Goal: Task Accomplishment & Management: Use online tool/utility

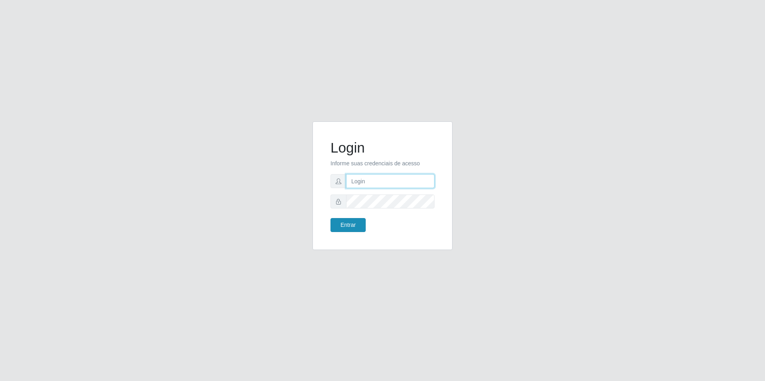
type input "[EMAIL_ADDRESS][DOMAIN_NAME]"
click at [360, 227] on button "Entrar" at bounding box center [347, 225] width 35 height 14
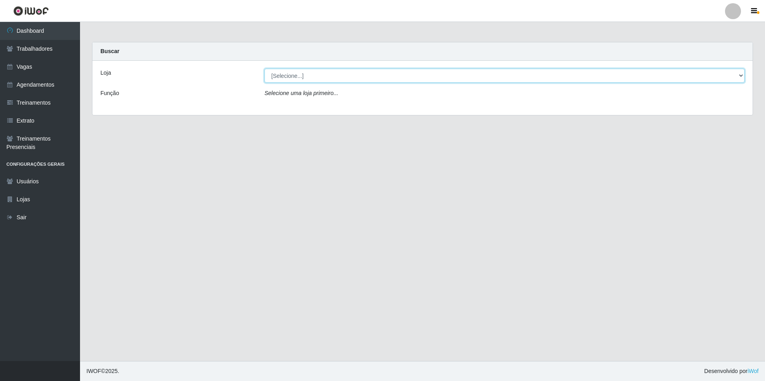
click at [407, 74] on select "[Selecione...] [GEOGRAPHIC_DATA] - [GEOGRAPHIC_DATA] - [GEOGRAPHIC_DATA] - [GEO…" at bounding box center [504, 76] width 480 height 14
select select "506"
click at [264, 69] on select "[Selecione...] [GEOGRAPHIC_DATA] - [GEOGRAPHIC_DATA] - [GEOGRAPHIC_DATA] - [GEO…" at bounding box center [504, 76] width 480 height 14
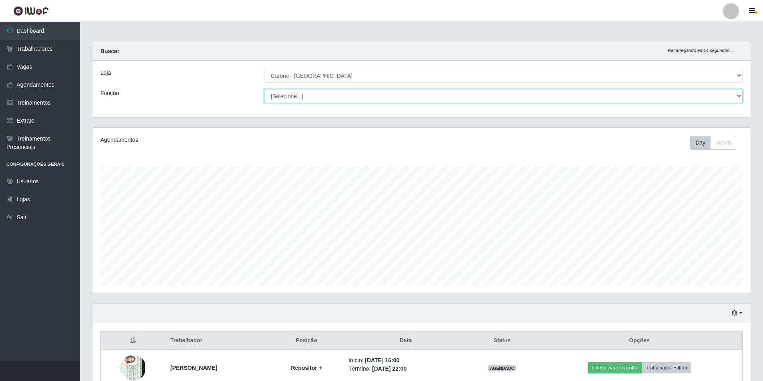
click at [333, 90] on select "[Selecione...] Embalador Embalador + Embalador ++ Repositor Repositor + Reposit…" at bounding box center [503, 96] width 478 height 14
click at [264, 89] on select "[Selecione...] Embalador Embalador + Embalador ++ Repositor Repositor + Reposit…" at bounding box center [503, 96] width 478 height 14
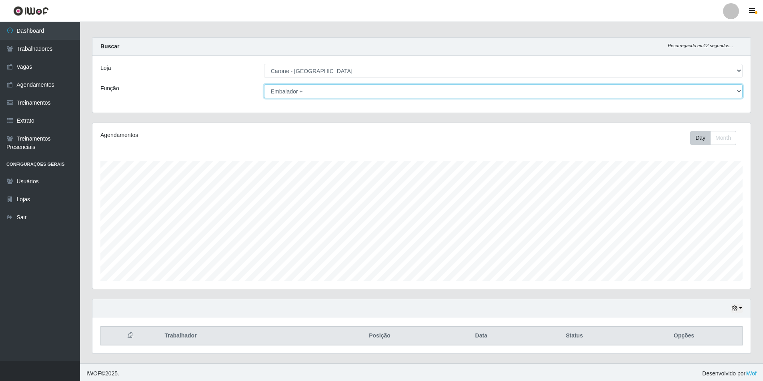
scroll to position [7, 0]
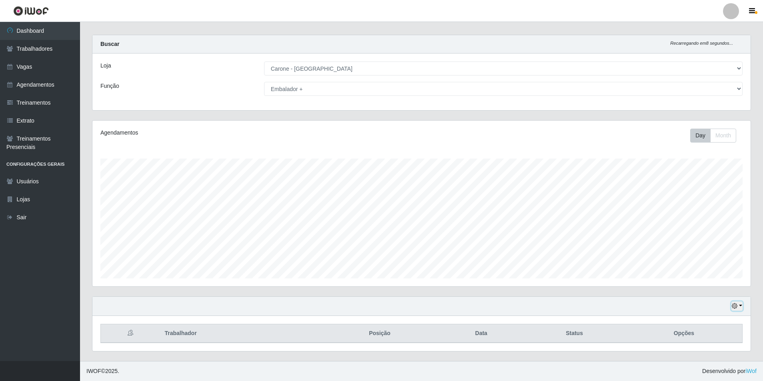
click at [737, 307] on icon "button" at bounding box center [734, 306] width 6 height 6
click at [691, 262] on button "3 dias" at bounding box center [710, 260] width 63 height 17
click at [380, 89] on select "[Selecione...] Embalador Embalador + Embalador ++ Repositor Repositor + Reposit…" at bounding box center [503, 89] width 478 height 14
click at [264, 82] on select "[Selecione...] Embalador Embalador + Embalador ++ Repositor Repositor + Reposit…" at bounding box center [503, 89] width 478 height 14
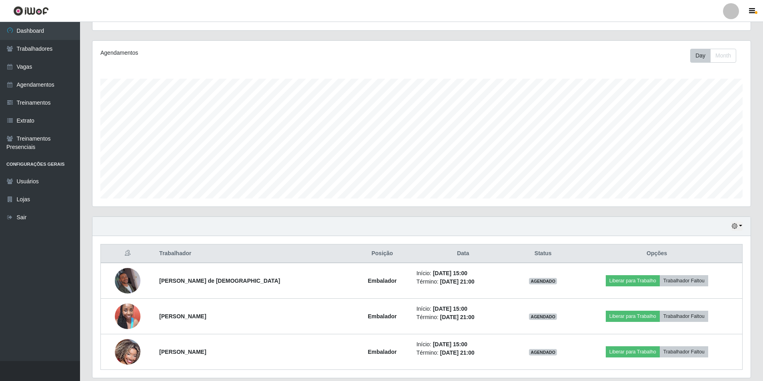
scroll to position [114, 0]
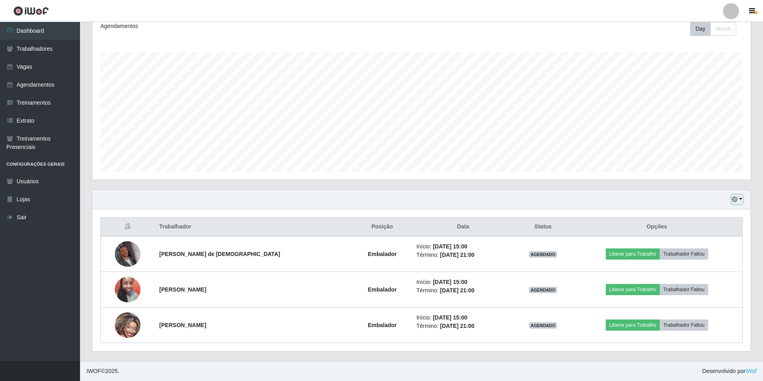
click at [738, 198] on button "button" at bounding box center [736, 199] width 11 height 9
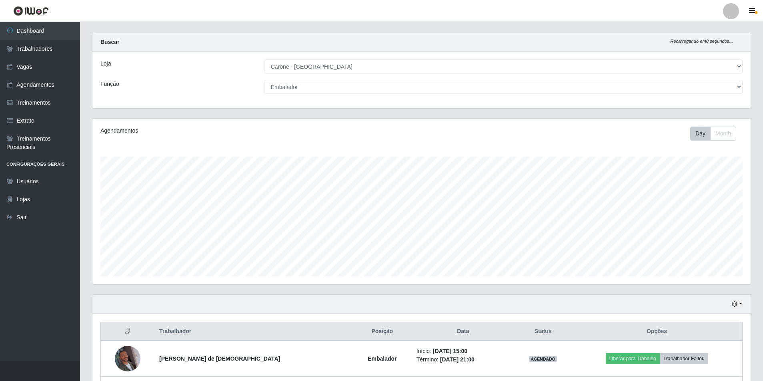
scroll to position [0, 0]
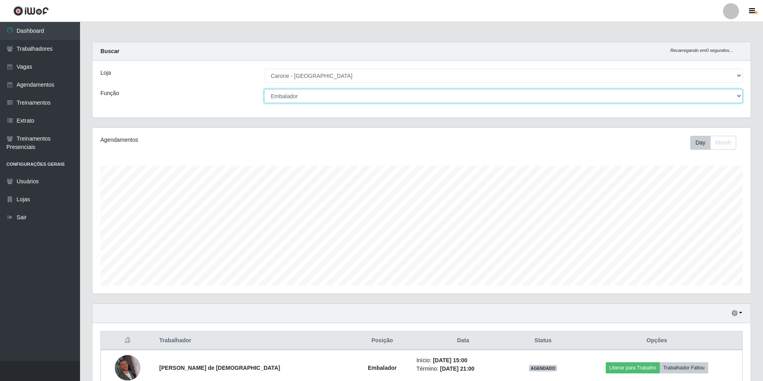
click at [739, 98] on select "[Selecione...] Embalador Embalador + Embalador ++ Repositor Repositor + Reposit…" at bounding box center [503, 96] width 478 height 14
click at [264, 89] on select "[Selecione...] Embalador Embalador + Embalador ++ Repositor Repositor + Reposit…" at bounding box center [503, 96] width 478 height 14
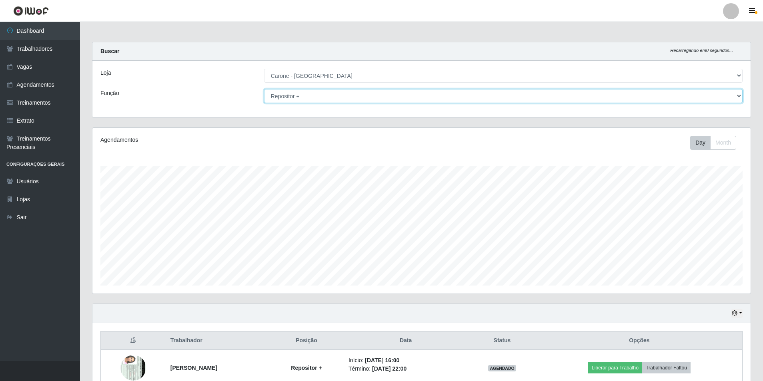
click at [425, 98] on select "[Selecione...] Embalador Embalador + Embalador ++ Repositor Repositor + Reposit…" at bounding box center [503, 96] width 478 height 14
click at [264, 89] on select "[Selecione...] Embalador Embalador + Embalador ++ Repositor Repositor + Reposit…" at bounding box center [503, 96] width 478 height 14
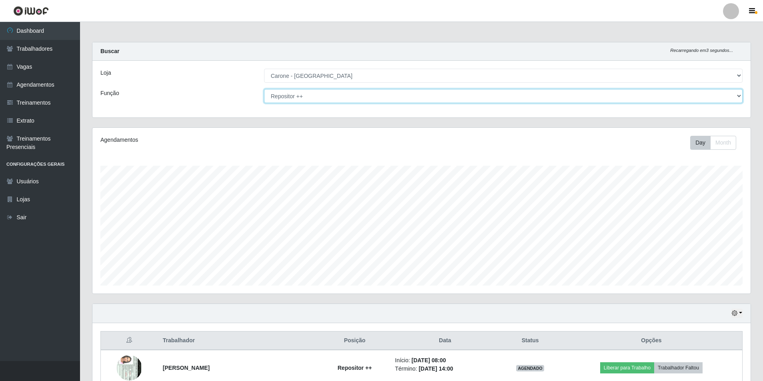
click at [353, 92] on select "[Selecione...] Embalador Embalador + Embalador ++ Repositor Repositor + Reposit…" at bounding box center [503, 96] width 478 height 14
select select "71"
click at [264, 89] on select "[Selecione...] Embalador Embalador + Embalador ++ Repositor Repositor + Reposit…" at bounding box center [503, 96] width 478 height 14
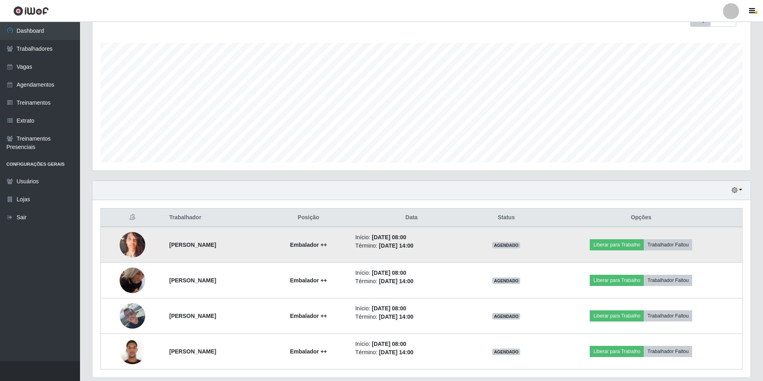
scroll to position [150, 0]
